Goal: Task Accomplishment & Management: Complete application form

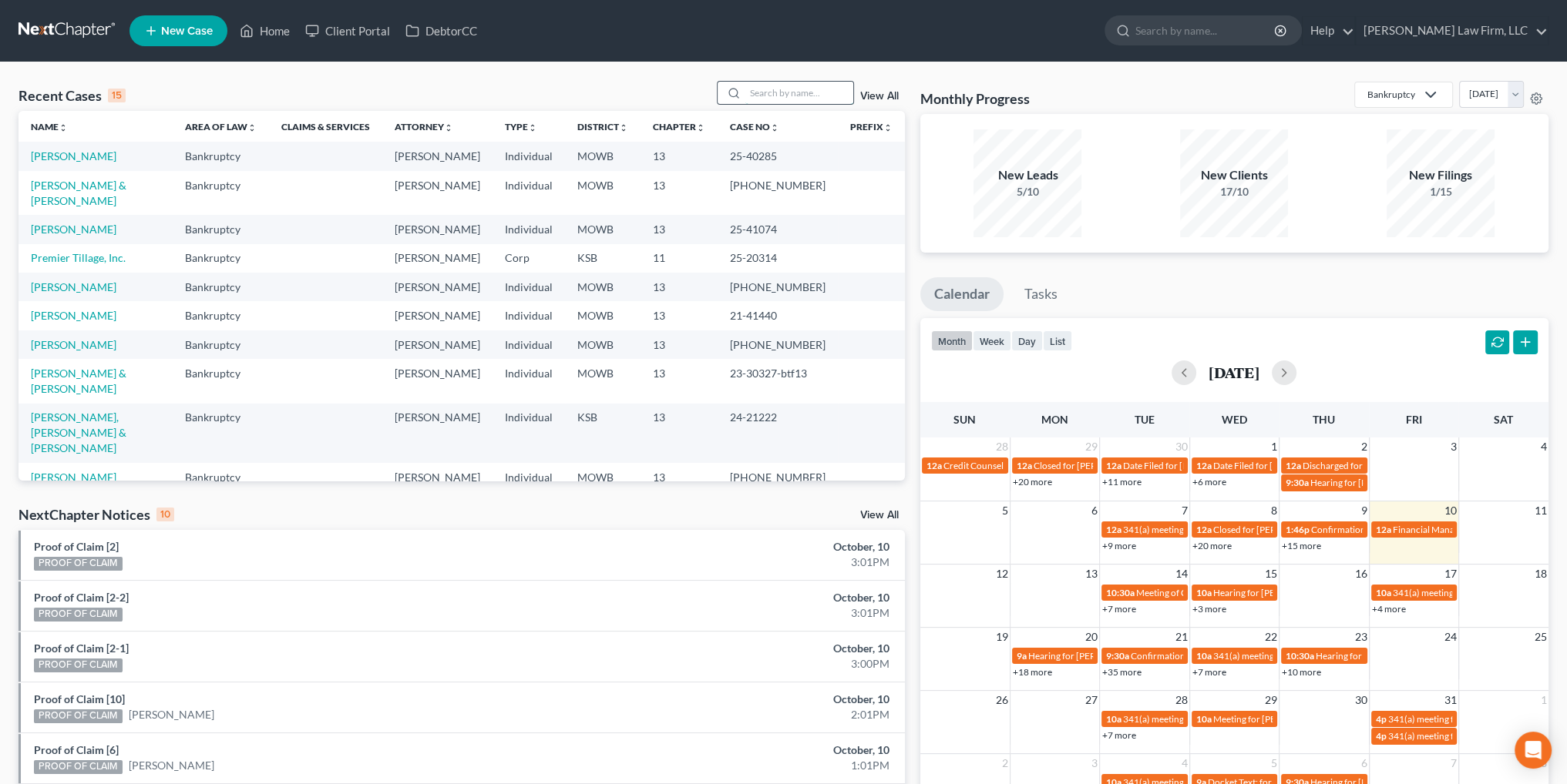
click at [783, 92] on input "search" at bounding box center [799, 92] width 108 height 22
click at [50, 492] on td "Fells, Alvester" at bounding box center [96, 507] width 154 height 29
click at [58, 499] on link "Fells, Alvester" at bounding box center [73, 505] width 86 height 13
select select "4"
select select "6"
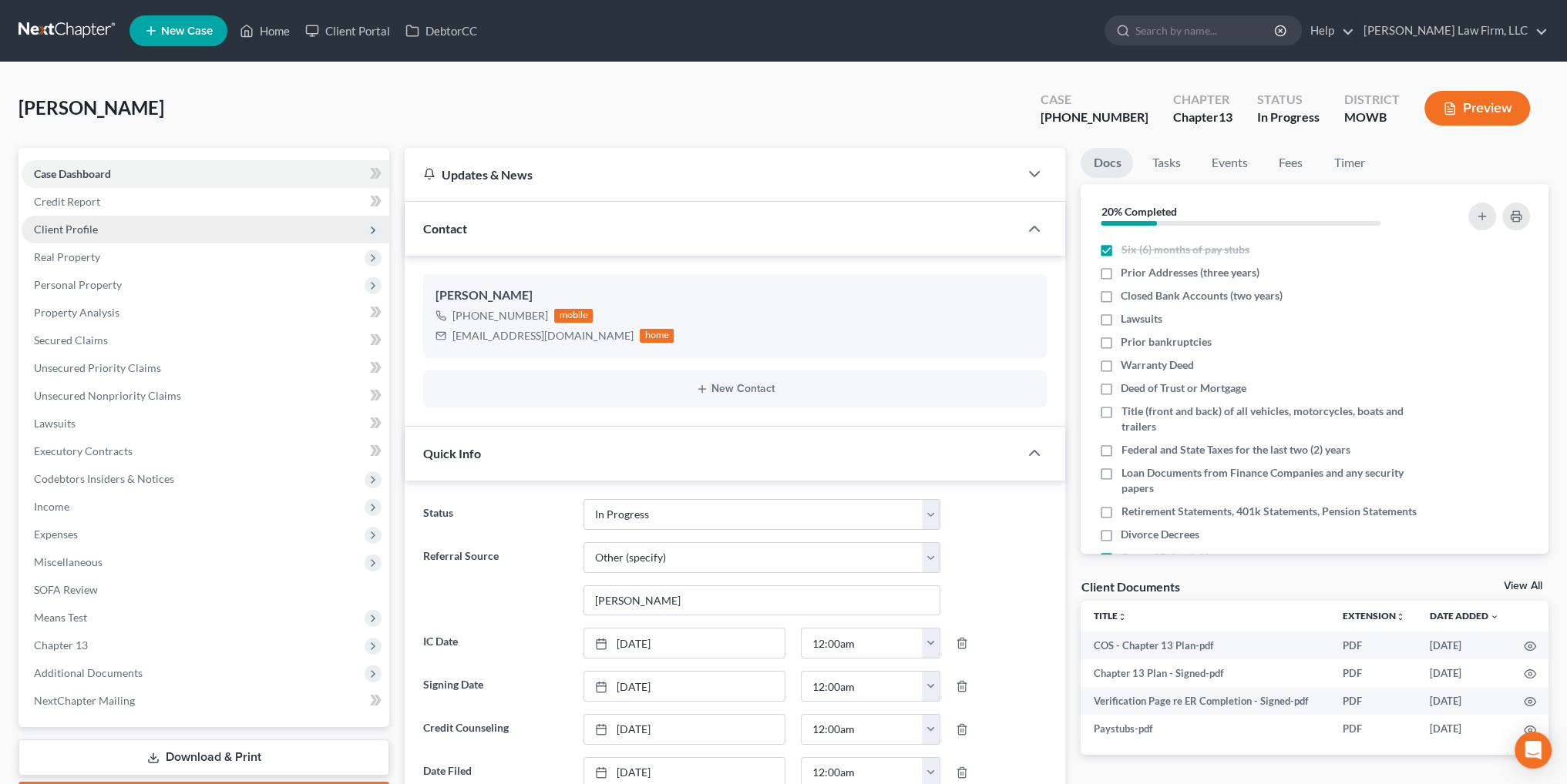
scroll to position [6747, 0]
click at [81, 224] on span "Client Profile" at bounding box center [65, 229] width 64 height 13
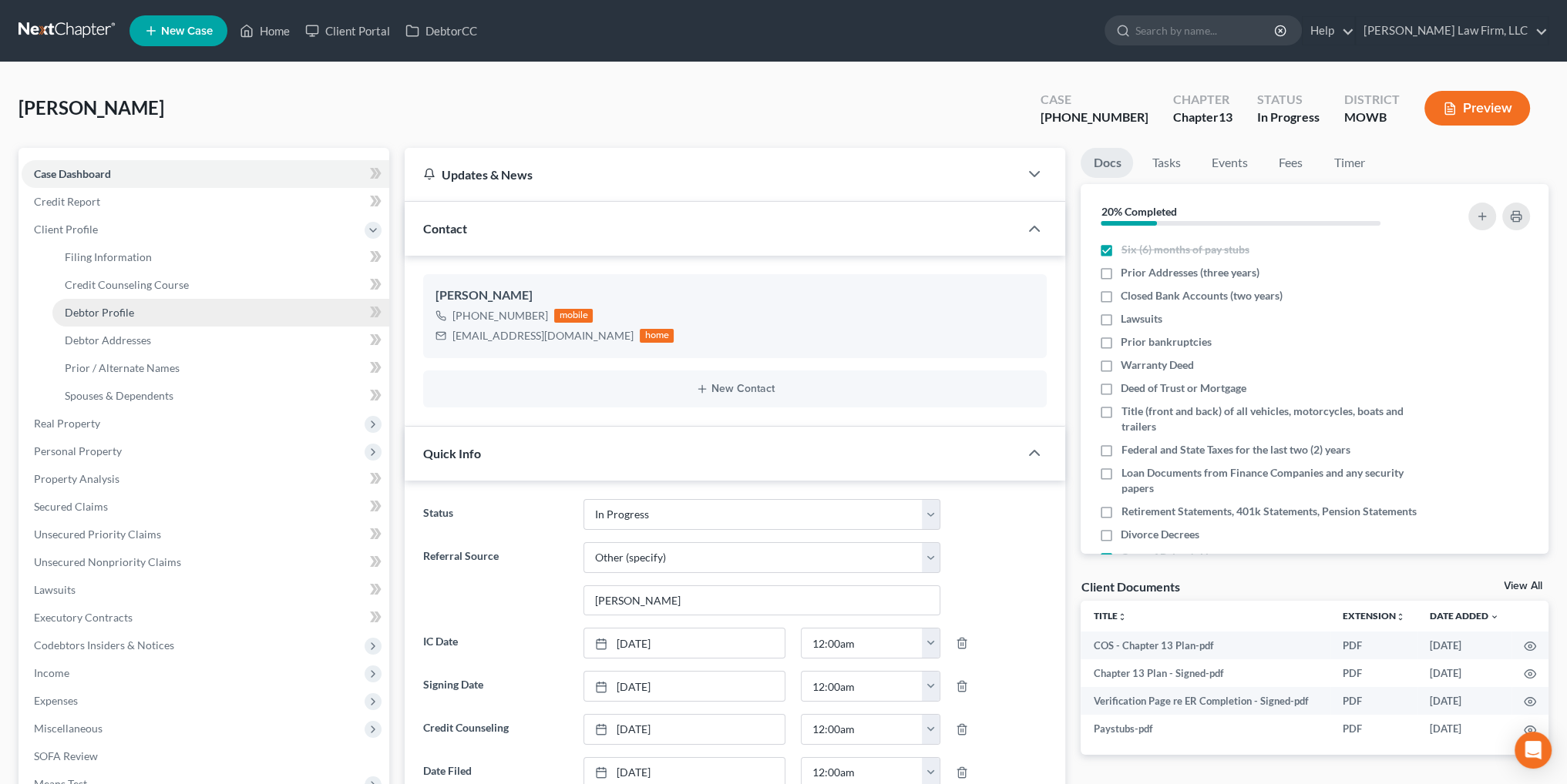
drag, startPoint x: 109, startPoint y: 314, endPoint x: 351, endPoint y: 313, distance: 242.0
click at [109, 315] on span "Debtor Profile" at bounding box center [99, 312] width 70 height 13
select select "0"
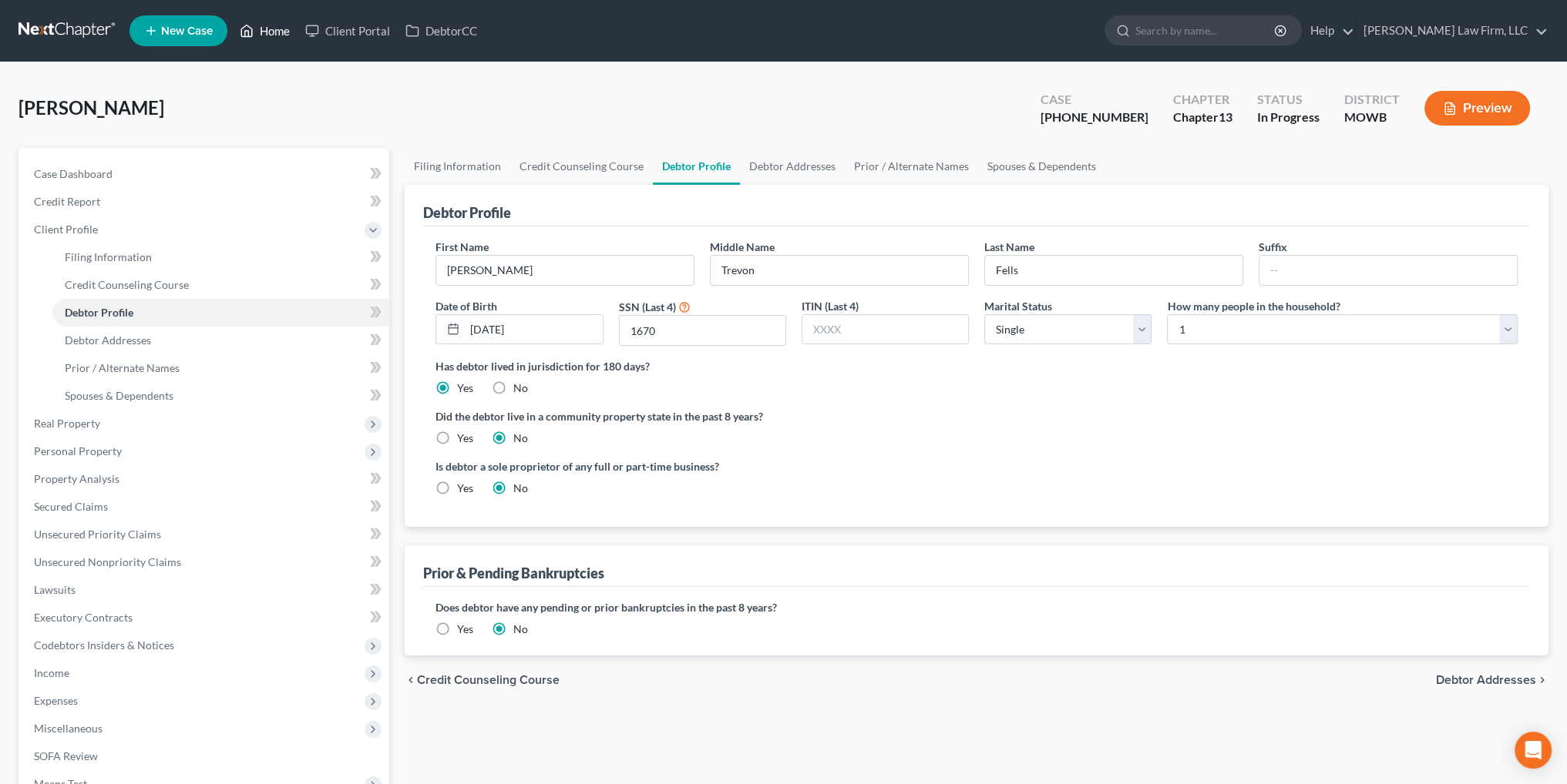
click at [275, 34] on link "Home" at bounding box center [265, 31] width 65 height 28
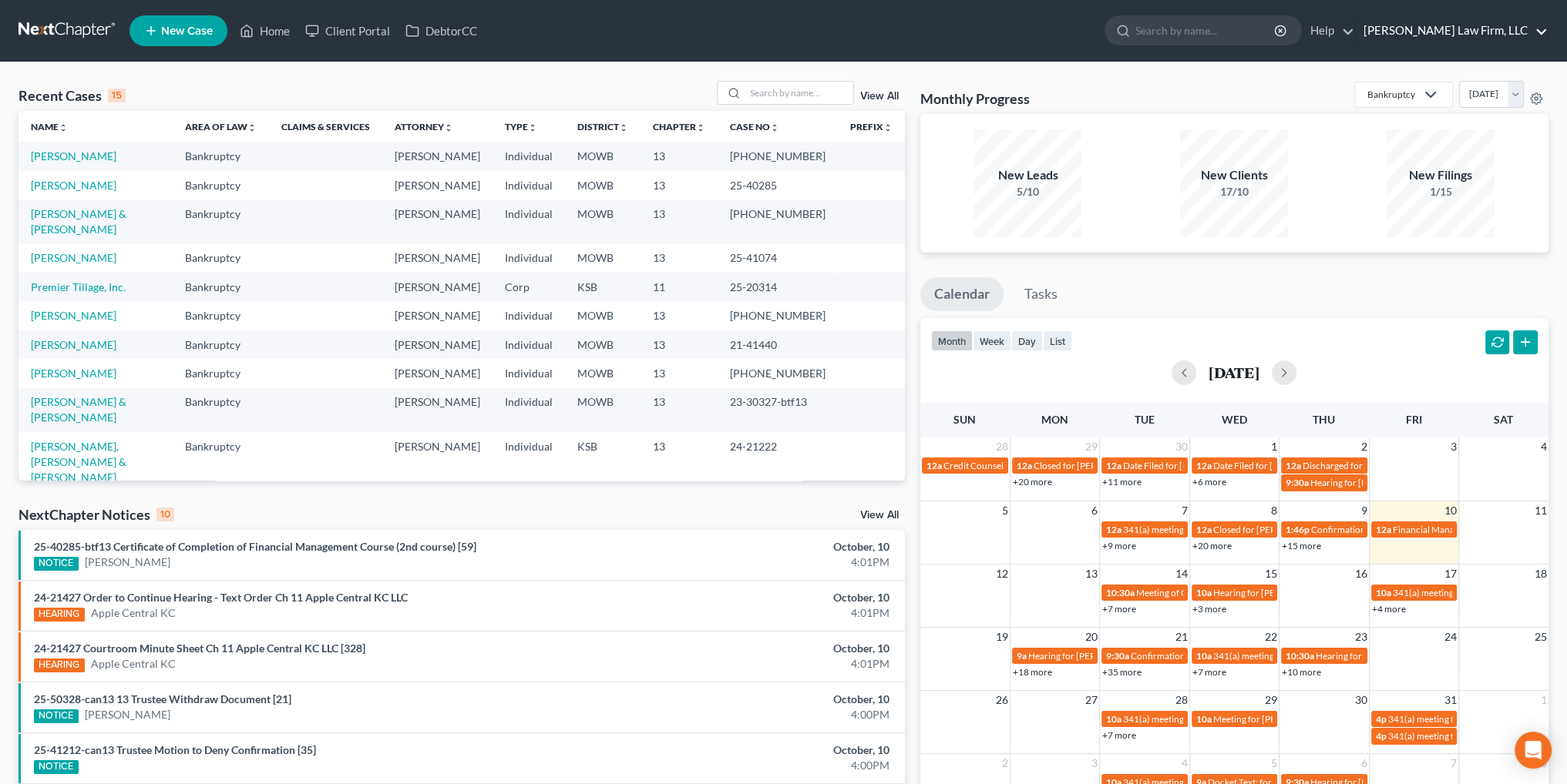
click at [1461, 29] on link "Sader Law Firm, LLC" at bounding box center [1452, 31] width 192 height 28
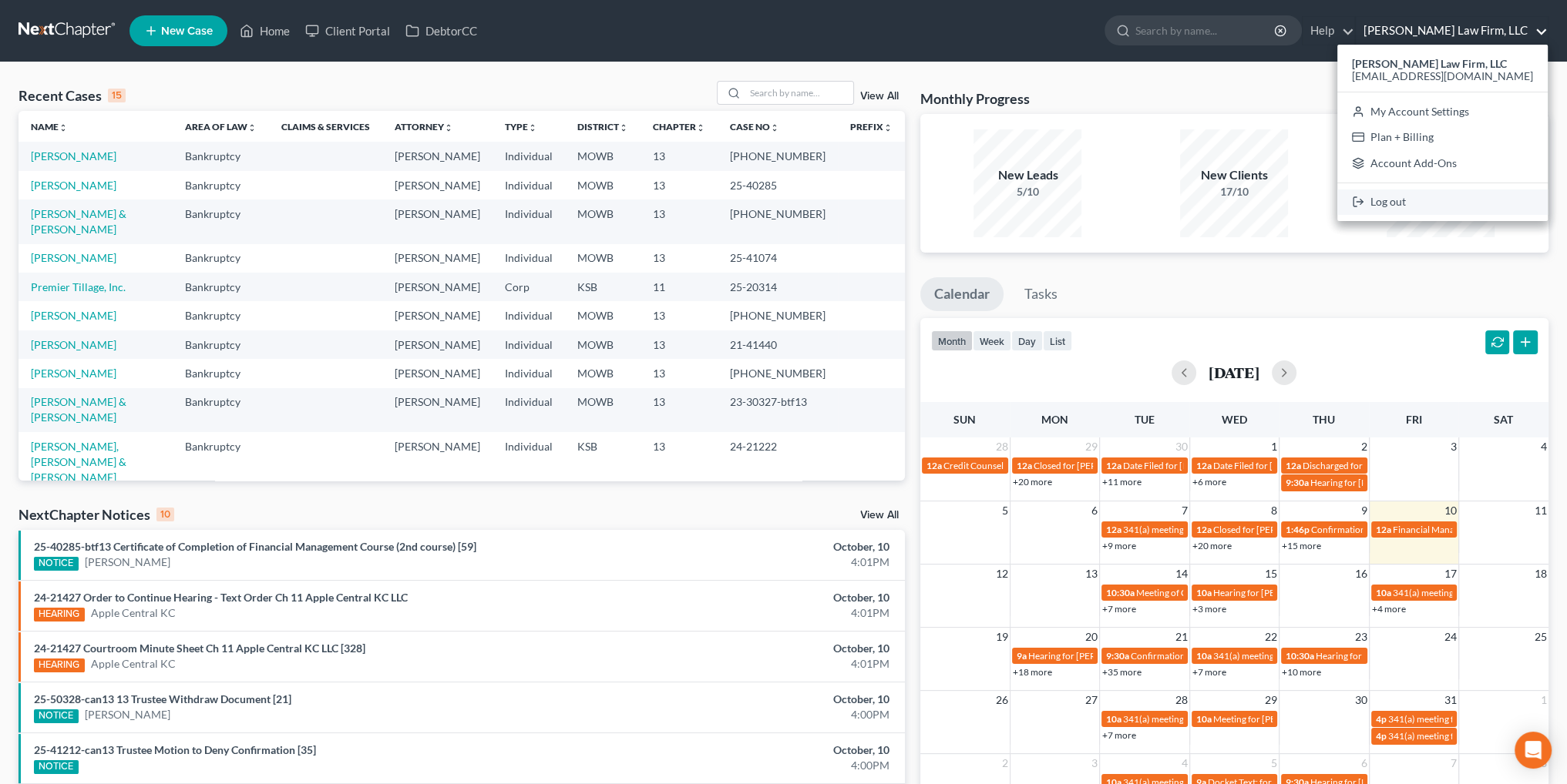
click at [1442, 203] on link "Log out" at bounding box center [1442, 203] width 210 height 26
